Goal: Task Accomplishment & Management: Complete application form

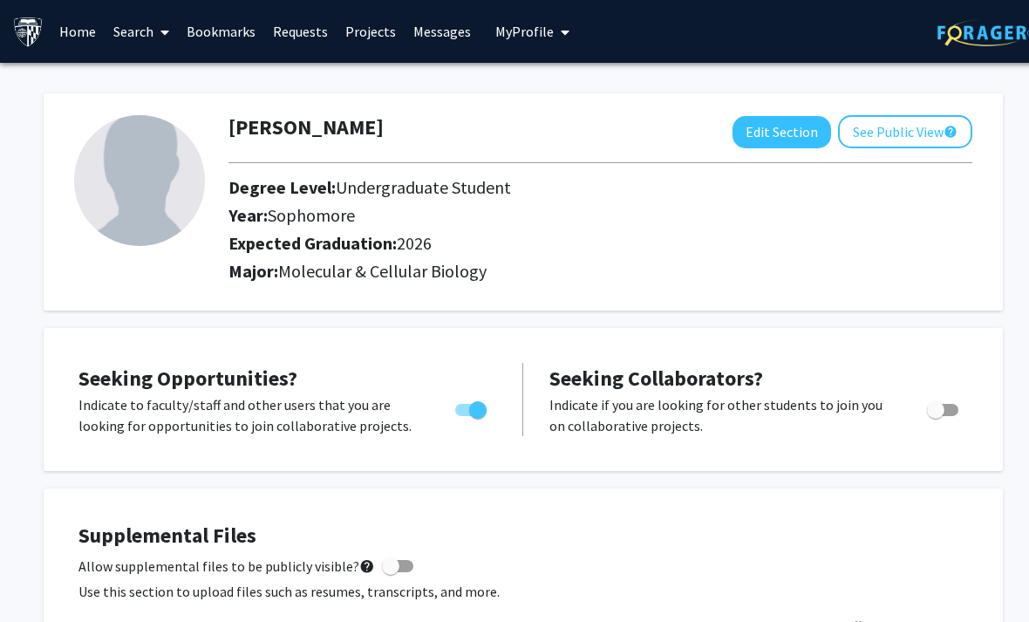
click at [133, 37] on link "Search" at bounding box center [141, 31] width 73 height 61
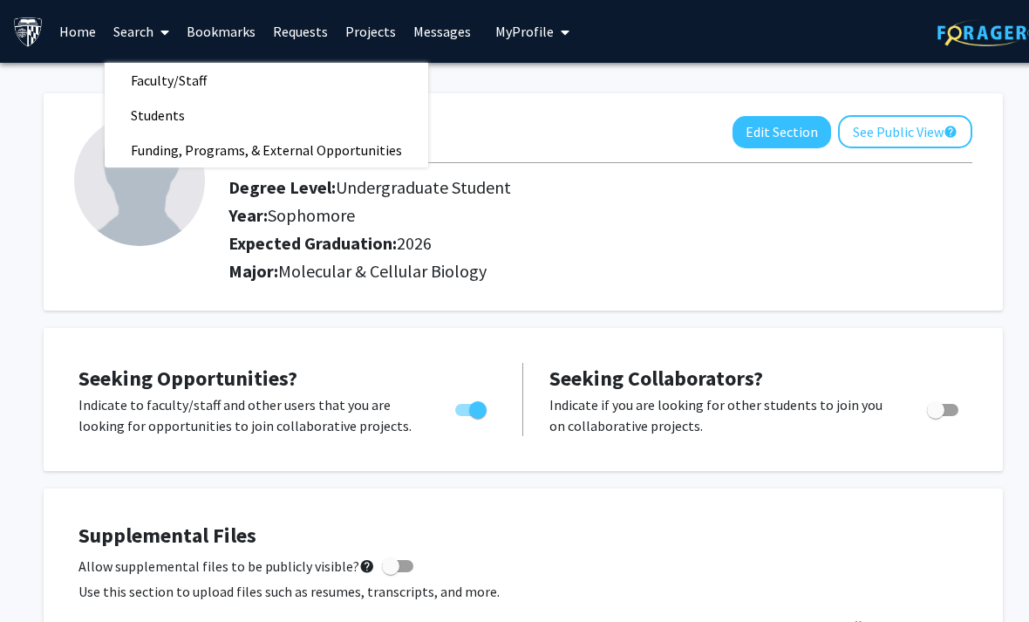
click at [367, 34] on link "Projects" at bounding box center [371, 31] width 68 height 61
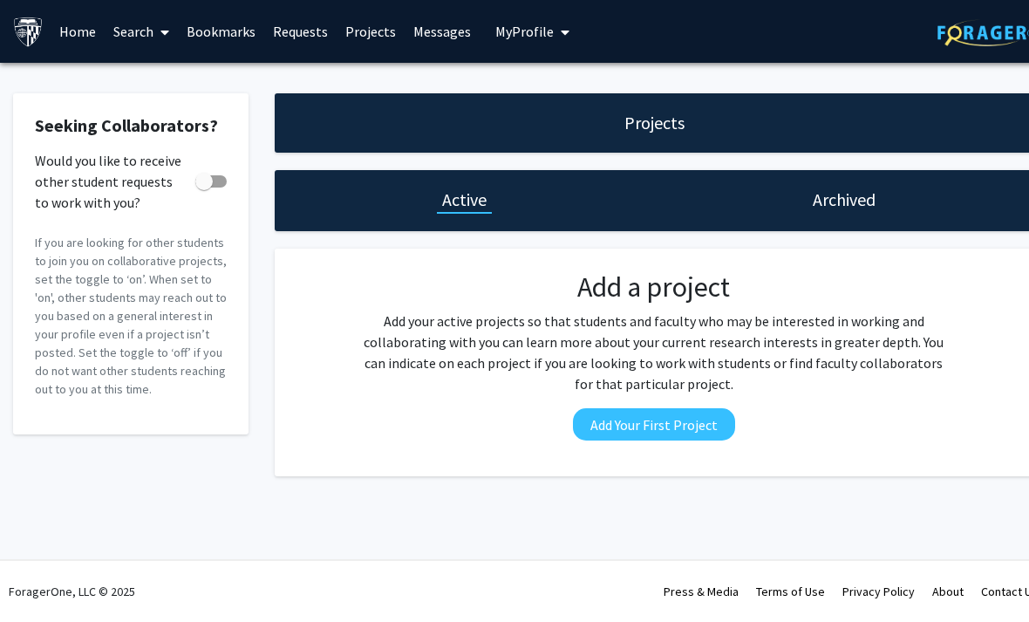
click at [79, 42] on link "Home" at bounding box center [78, 31] width 54 height 61
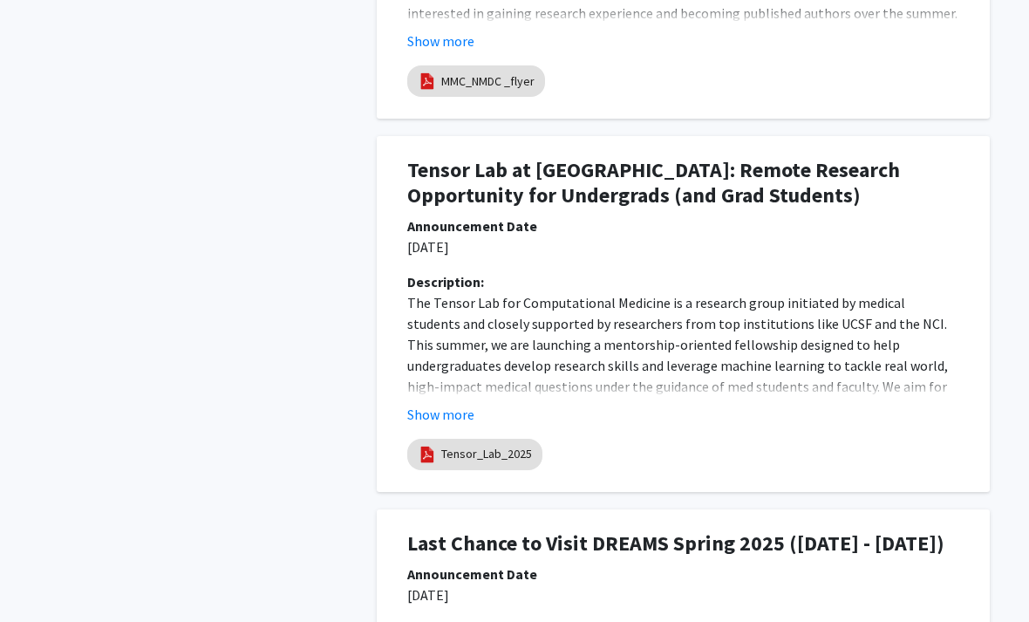
scroll to position [1575, 0]
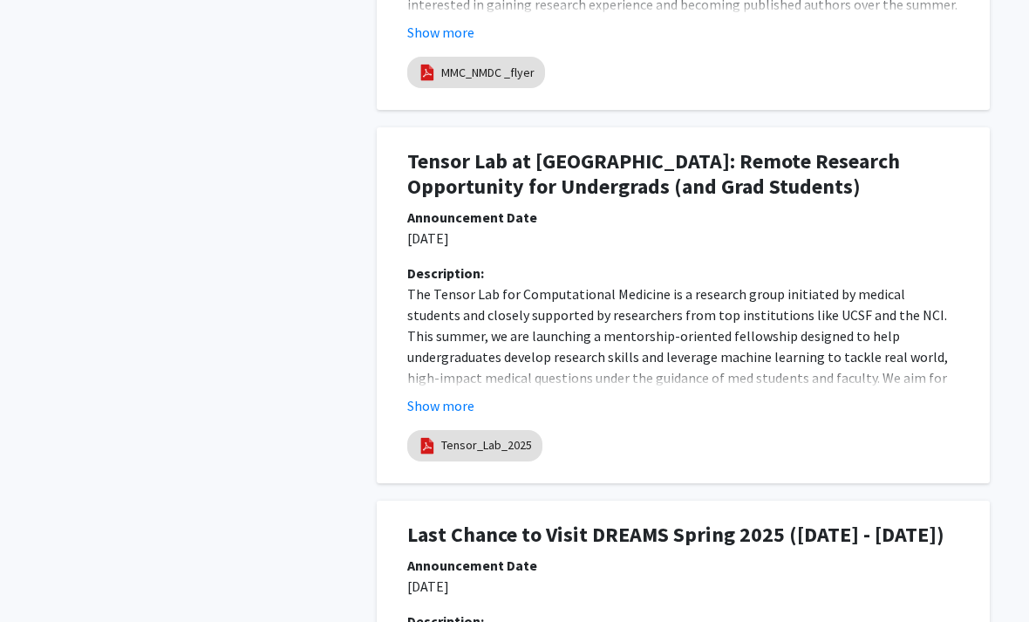
click at [450, 405] on button "Show more" at bounding box center [440, 406] width 67 height 21
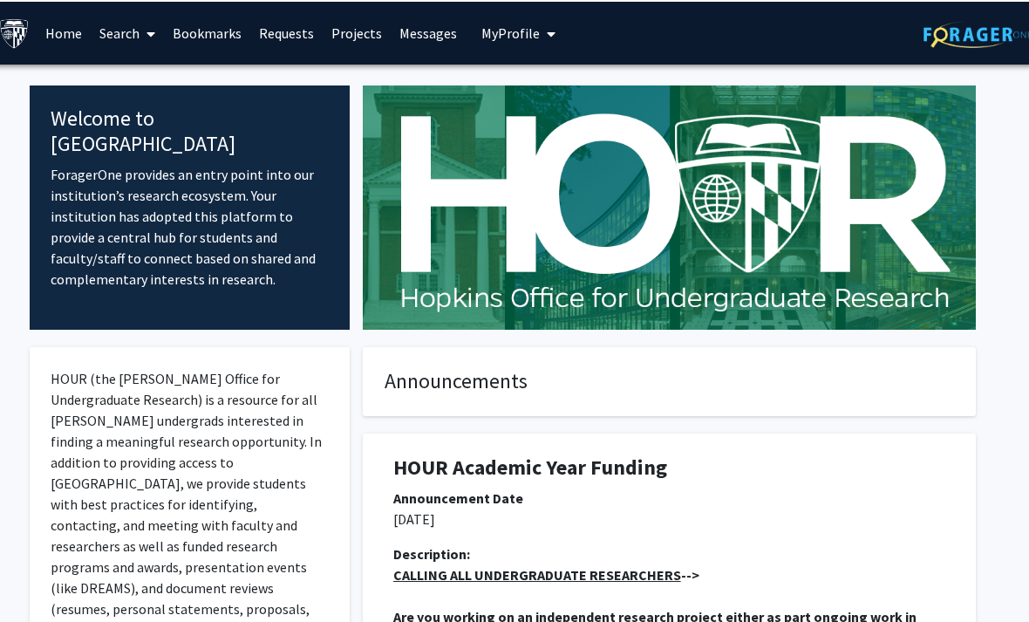
scroll to position [0, 14]
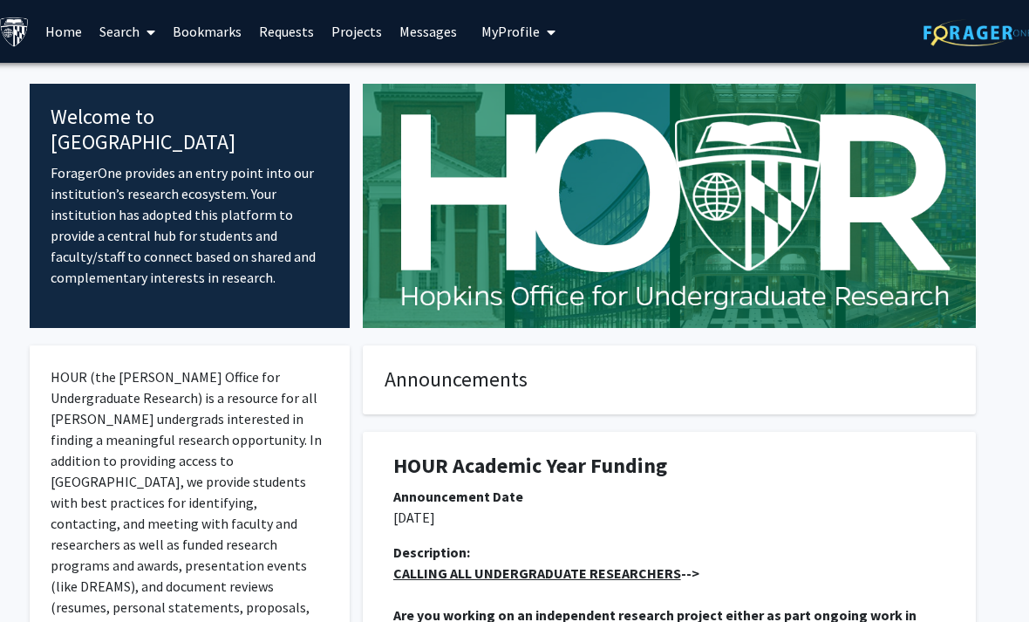
click at [121, 36] on link "Search" at bounding box center [127, 31] width 73 height 61
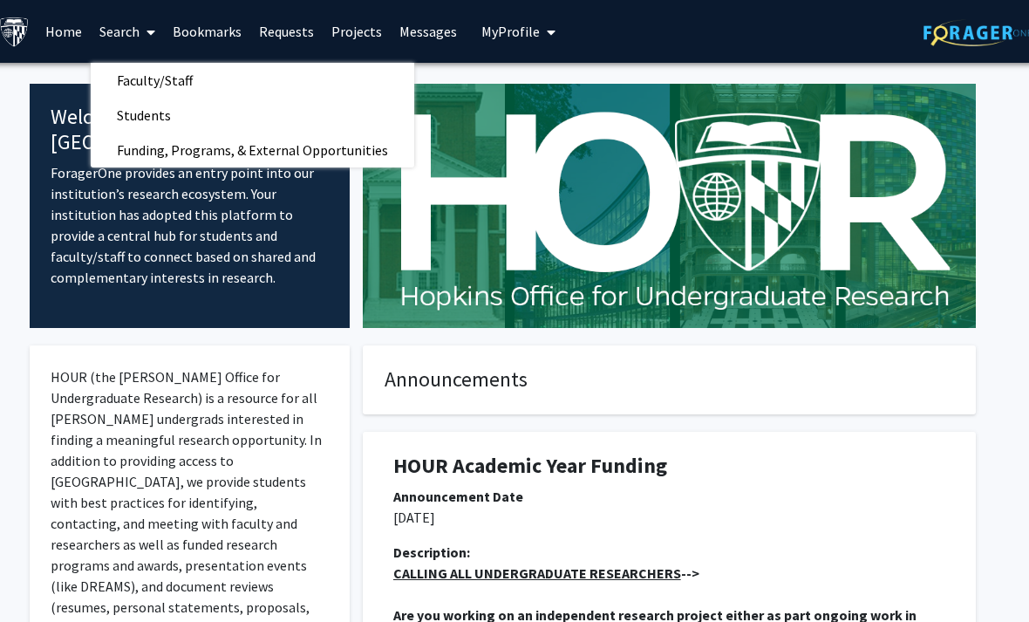
click at [218, 77] on link "Faculty/Staff" at bounding box center [253, 80] width 324 height 26
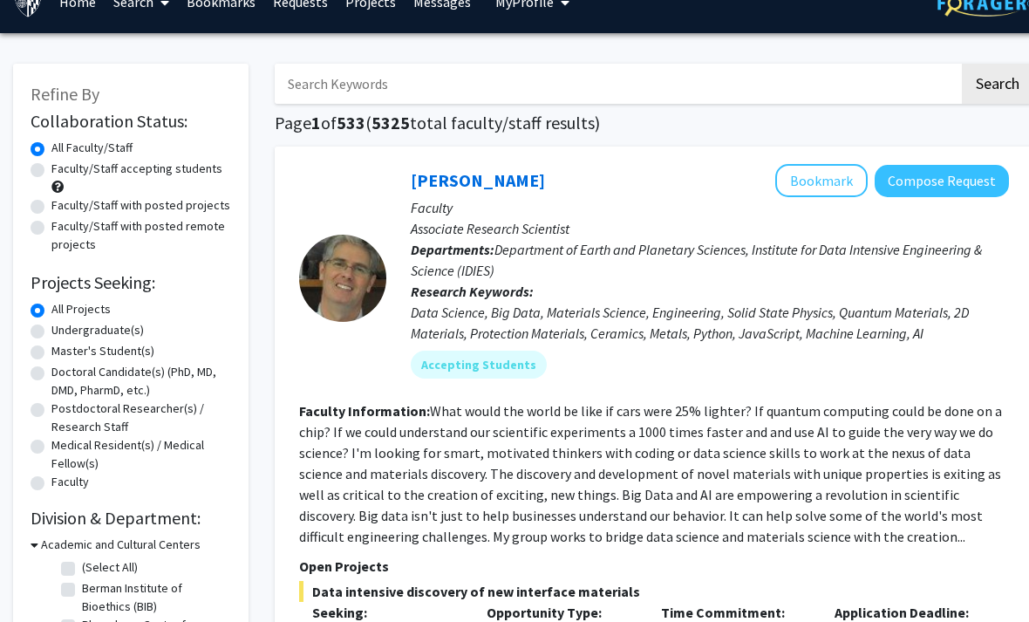
scroll to position [28, 0]
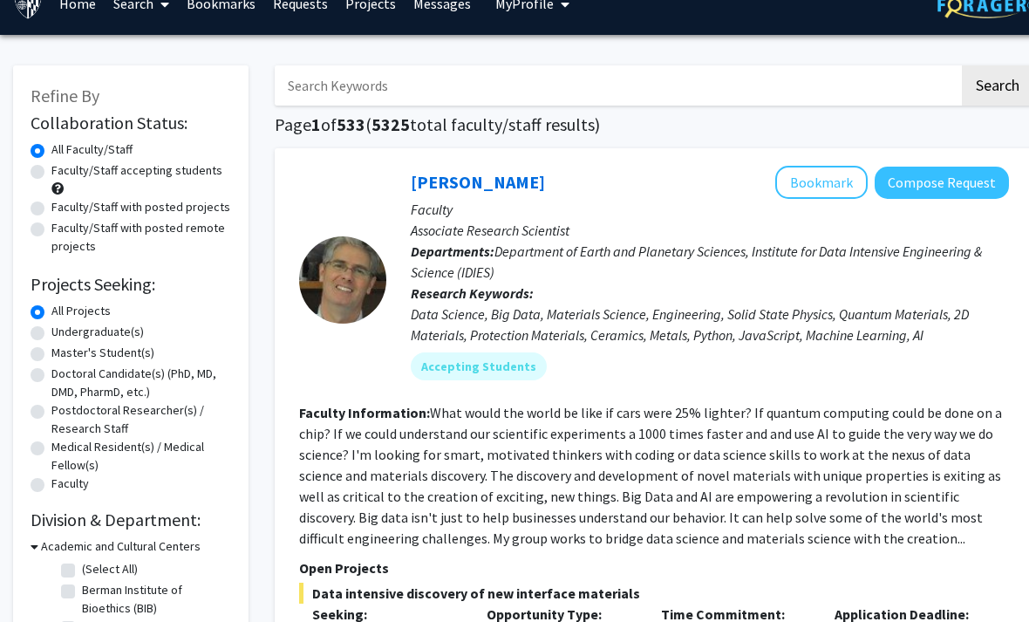
click at [51, 337] on label "Undergraduate(s)" at bounding box center [97, 332] width 92 height 18
click at [51, 334] on input "Undergraduate(s)" at bounding box center [56, 328] width 11 height 11
radio input "true"
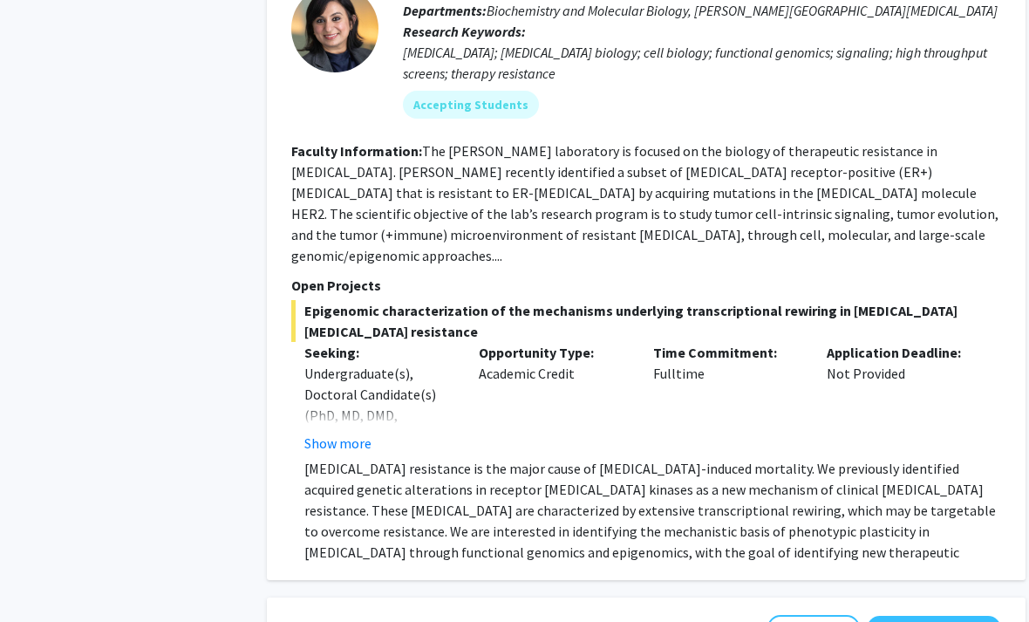
scroll to position [1309, 8]
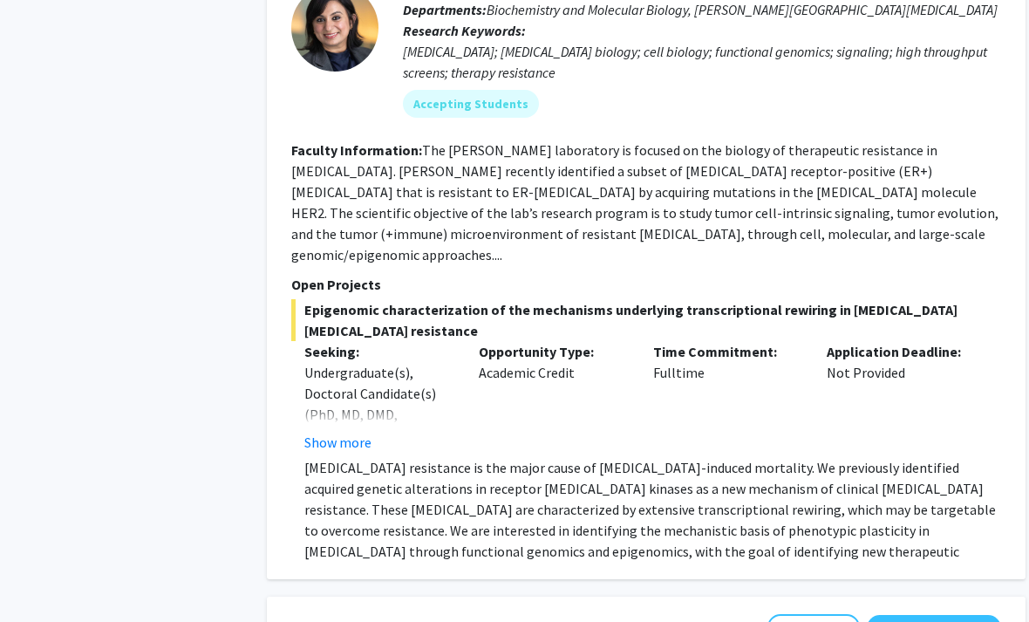
click at [342, 433] on button "Show more" at bounding box center [337, 443] width 67 height 21
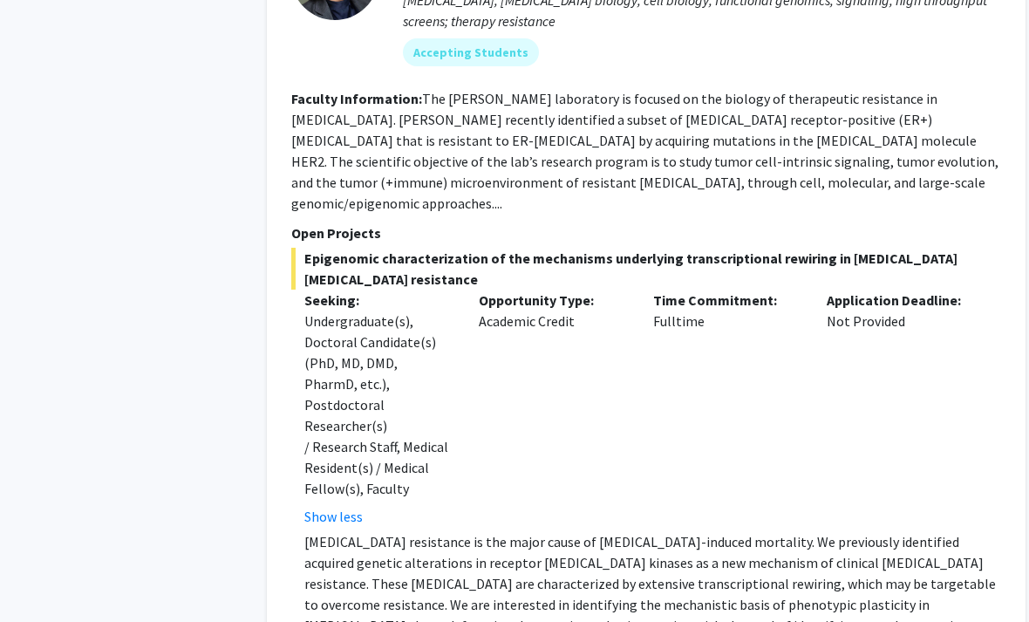
scroll to position [1373, 8]
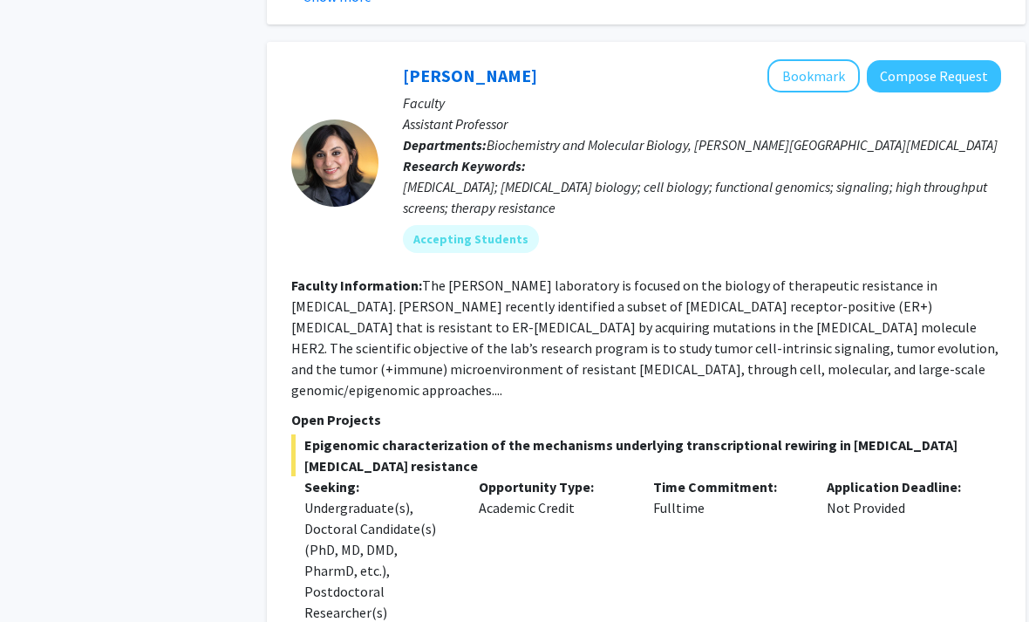
click at [955, 64] on button "Compose Request" at bounding box center [934, 76] width 134 height 32
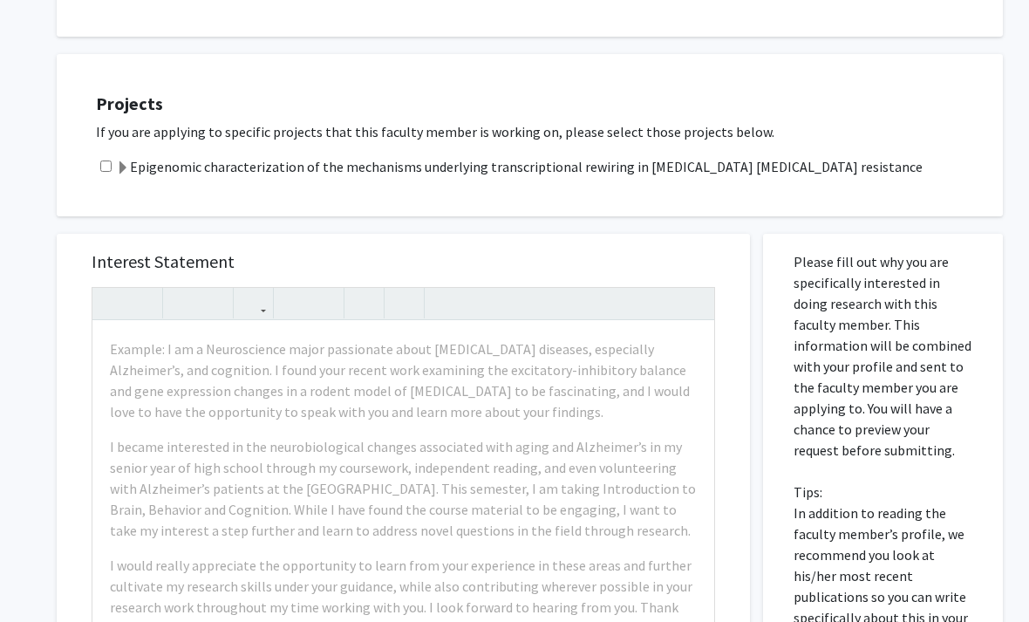
scroll to position [462, 0]
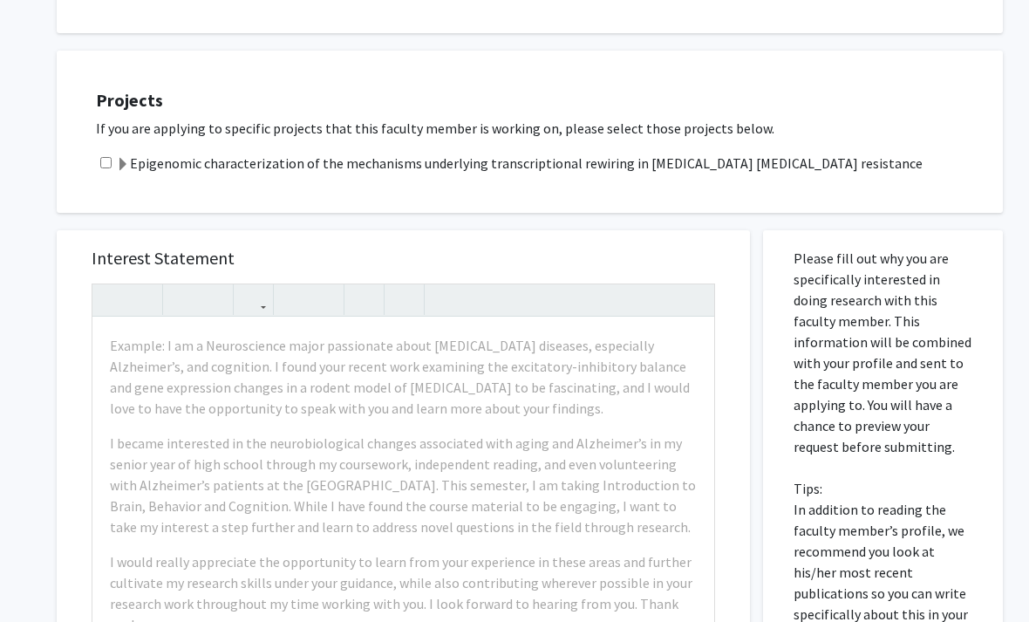
click at [90, 153] on div "Projects If you are applying to specific projects that this faculty member is w…" at bounding box center [540, 131] width 924 height 119
click at [109, 157] on input "checkbox" at bounding box center [105, 162] width 11 height 11
checkbox input "true"
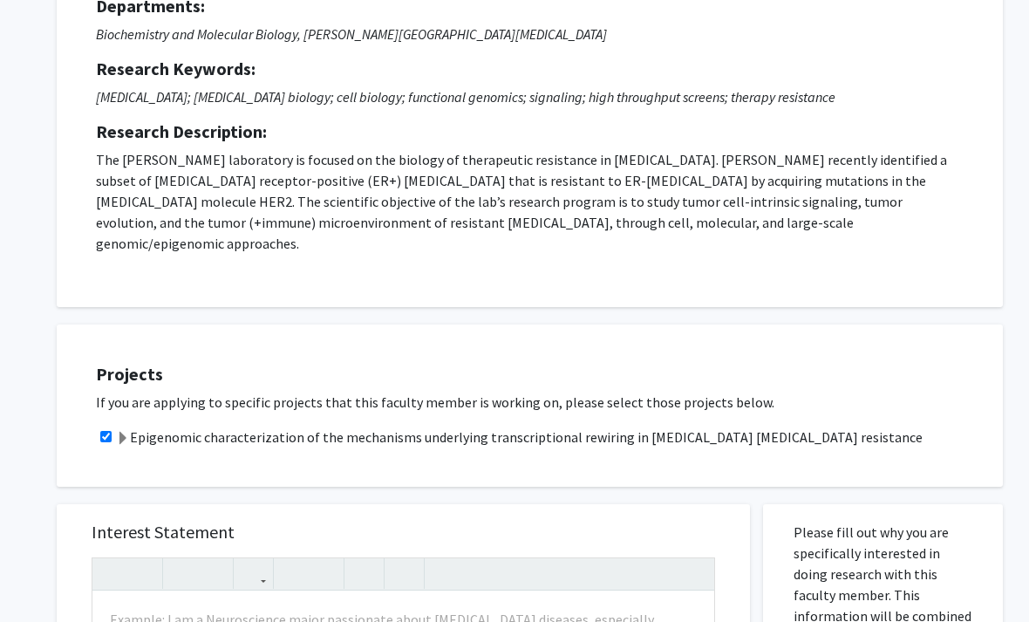
scroll to position [0, 0]
